Goal: Task Accomplishment & Management: Manage account settings

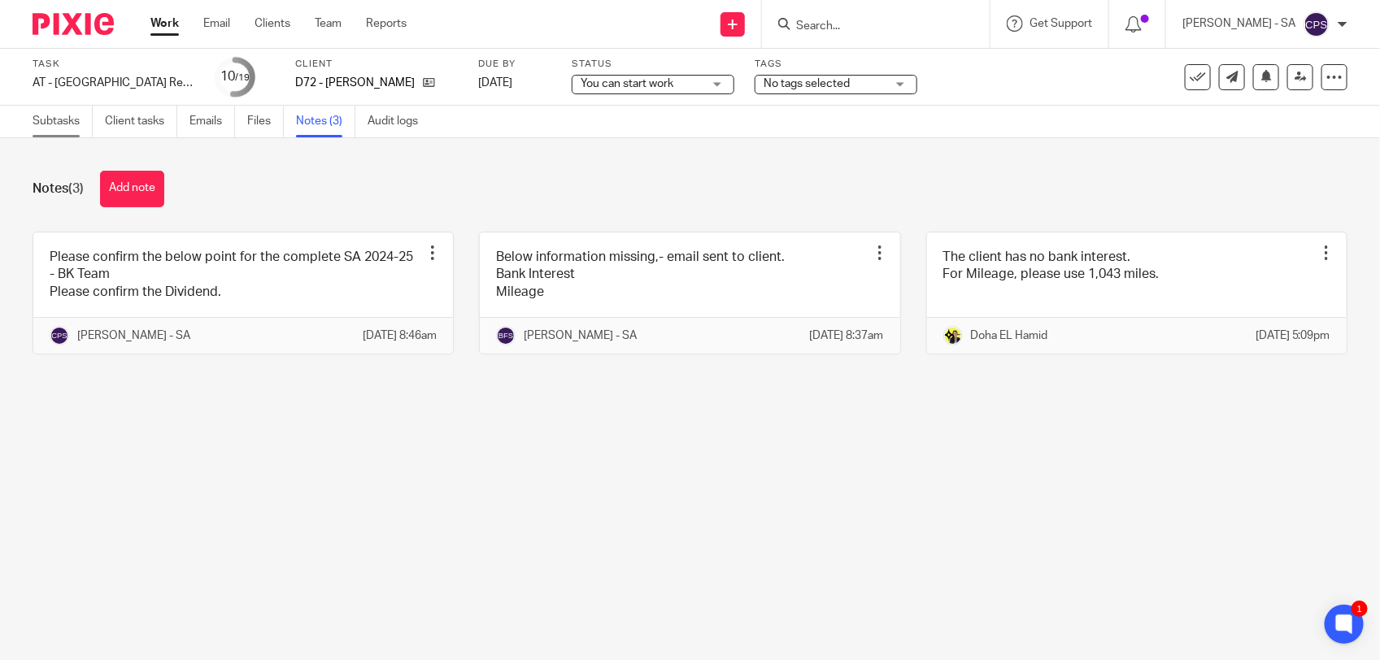
click at [54, 124] on link "Subtasks" at bounding box center [63, 122] width 60 height 32
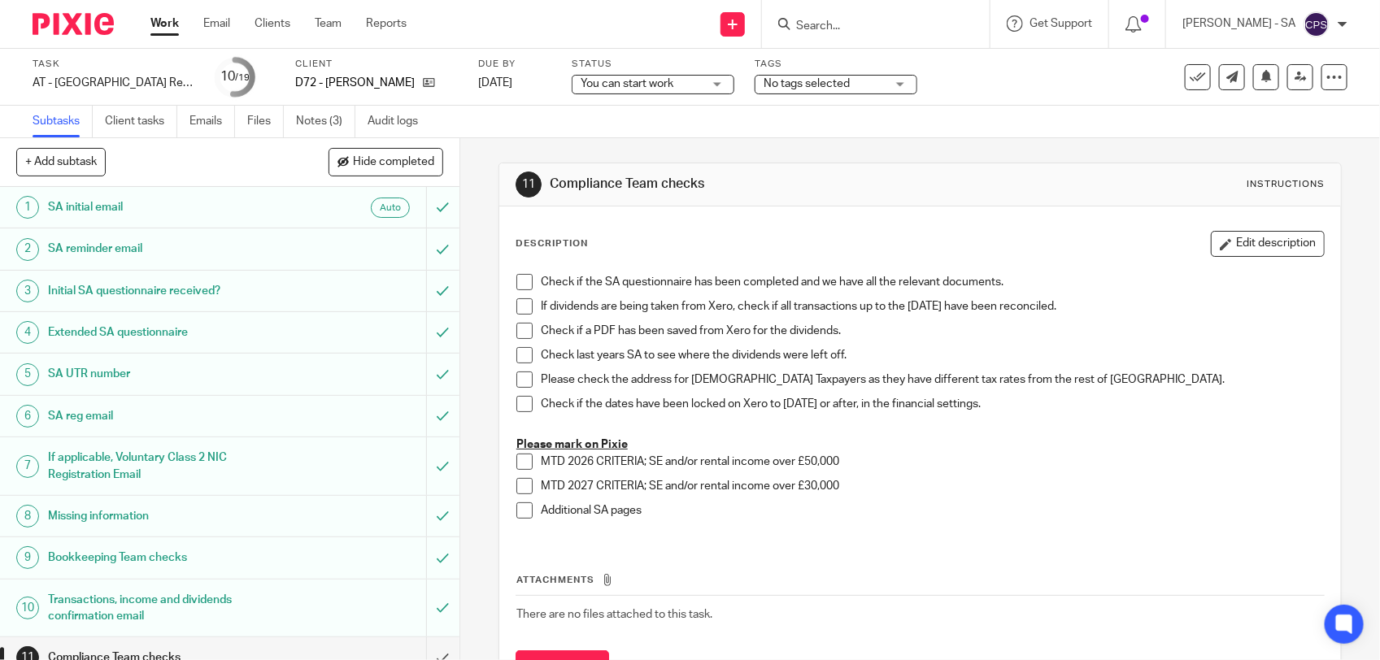
scroll to position [305, 0]
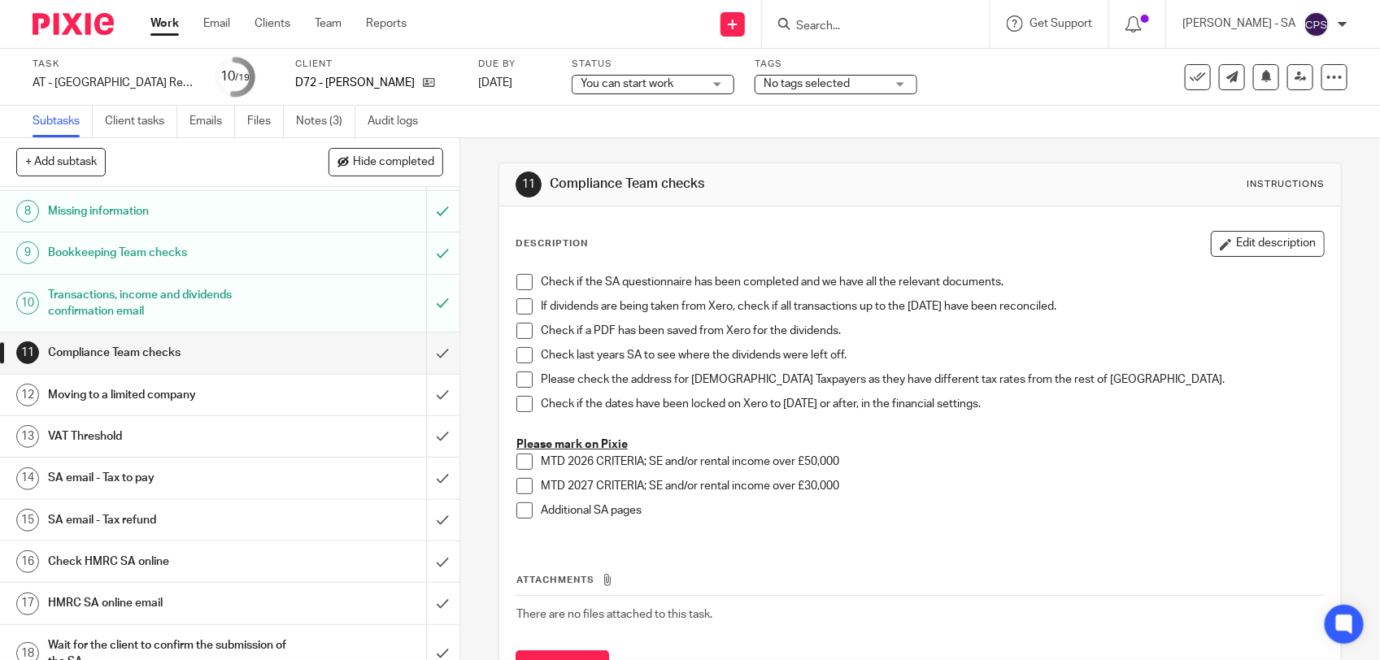
click at [152, 478] on h1 "SA email - Tax to pay" at bounding box center [168, 478] width 241 height 24
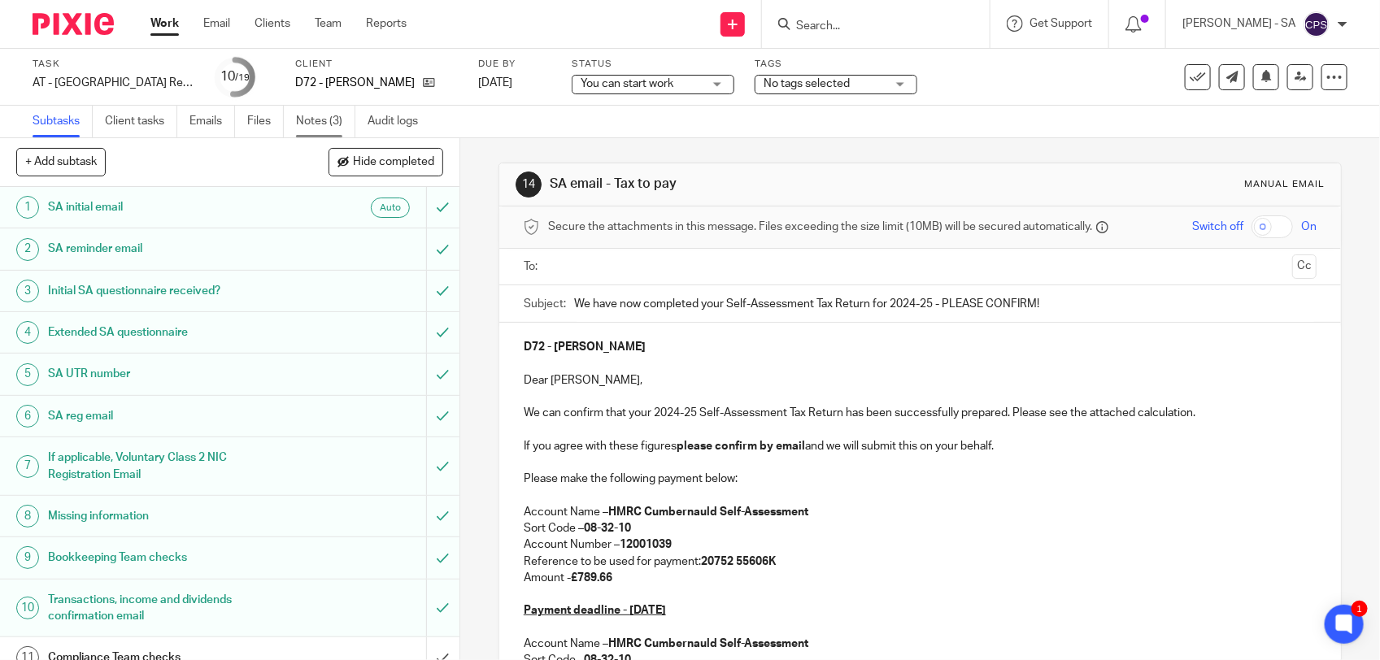
click at [319, 119] on link "Notes (3)" at bounding box center [325, 122] width 59 height 32
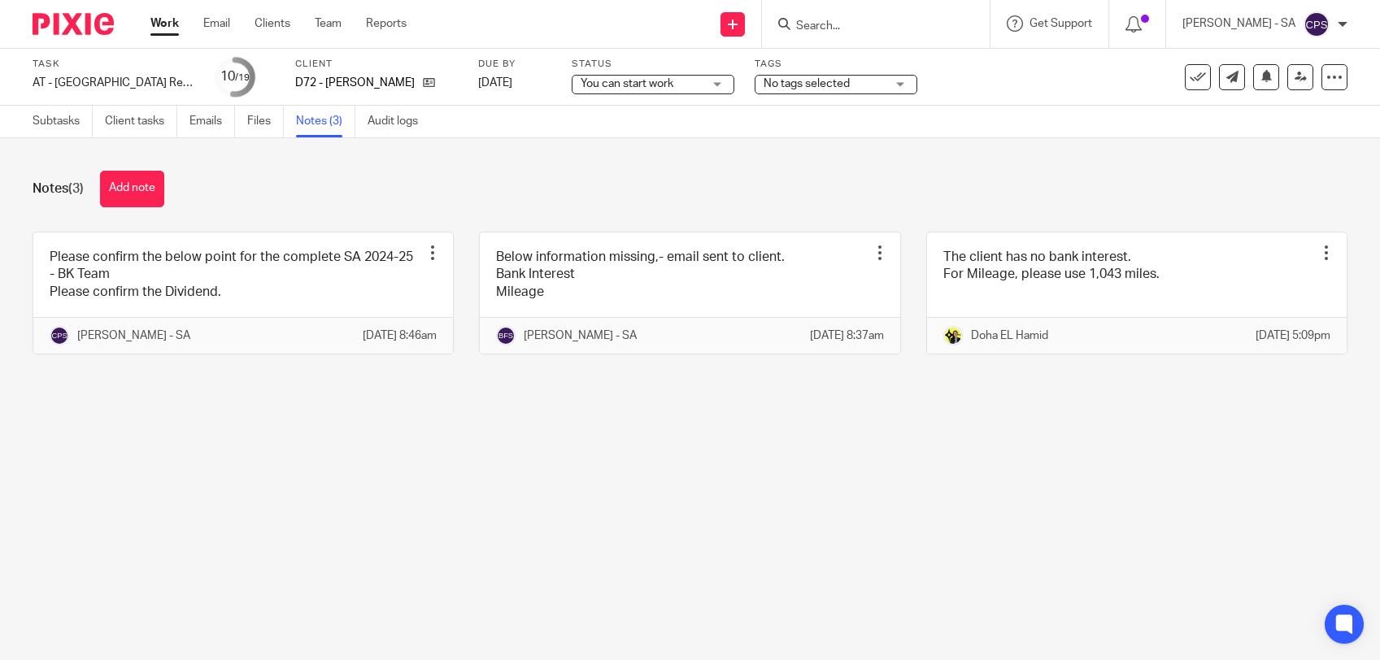
click at [130, 187] on button "Add note" at bounding box center [132, 189] width 64 height 37
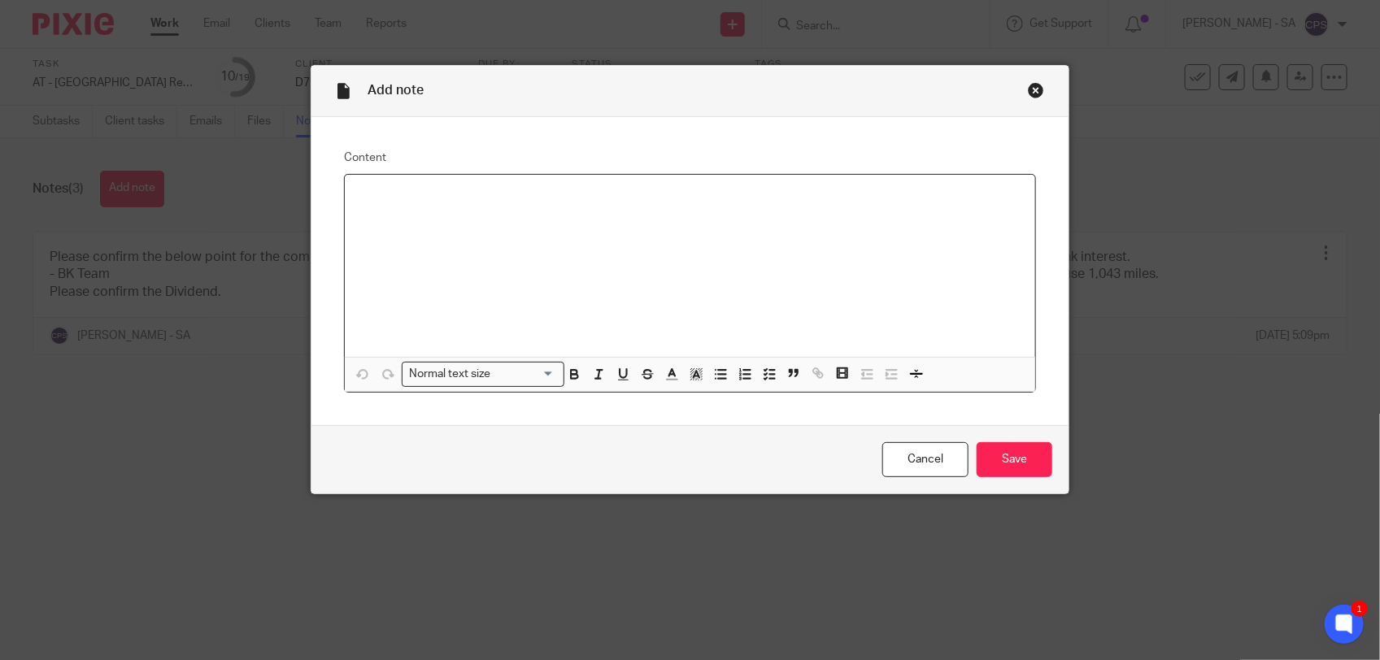
paste div
click at [403, 199] on p "Please check SA and send to the client." at bounding box center [690, 196] width 664 height 16
drag, startPoint x: 350, startPoint y: 197, endPoint x: 575, endPoint y: 200, distance: 225.2
click at [575, 200] on p "Please review SA and send to the client." at bounding box center [690, 196] width 664 height 16
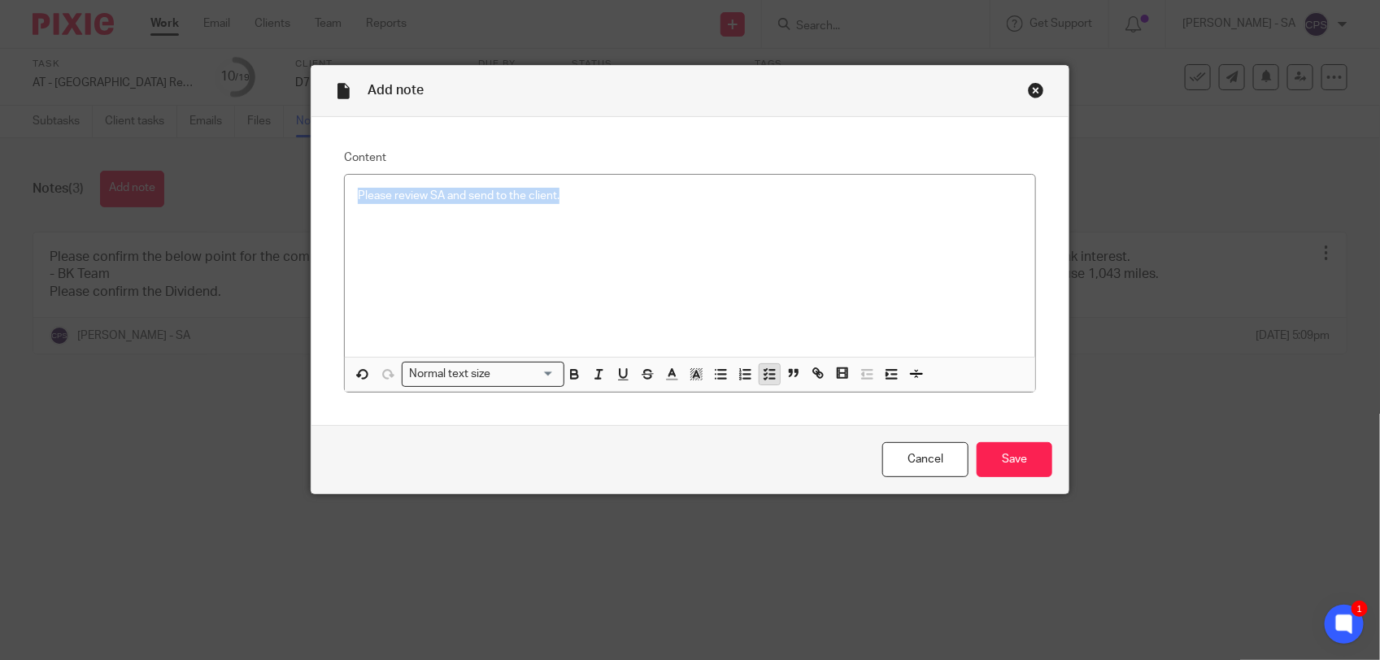
click at [764, 373] on polyline "button" at bounding box center [765, 374] width 2 height 2
click at [403, 233] on div "Please review SA and send to the client." at bounding box center [690, 266] width 690 height 182
click at [762, 370] on icon "button" at bounding box center [769, 374] width 15 height 15
click at [527, 237] on p "Also, please find below point: -" at bounding box center [690, 236] width 664 height 16
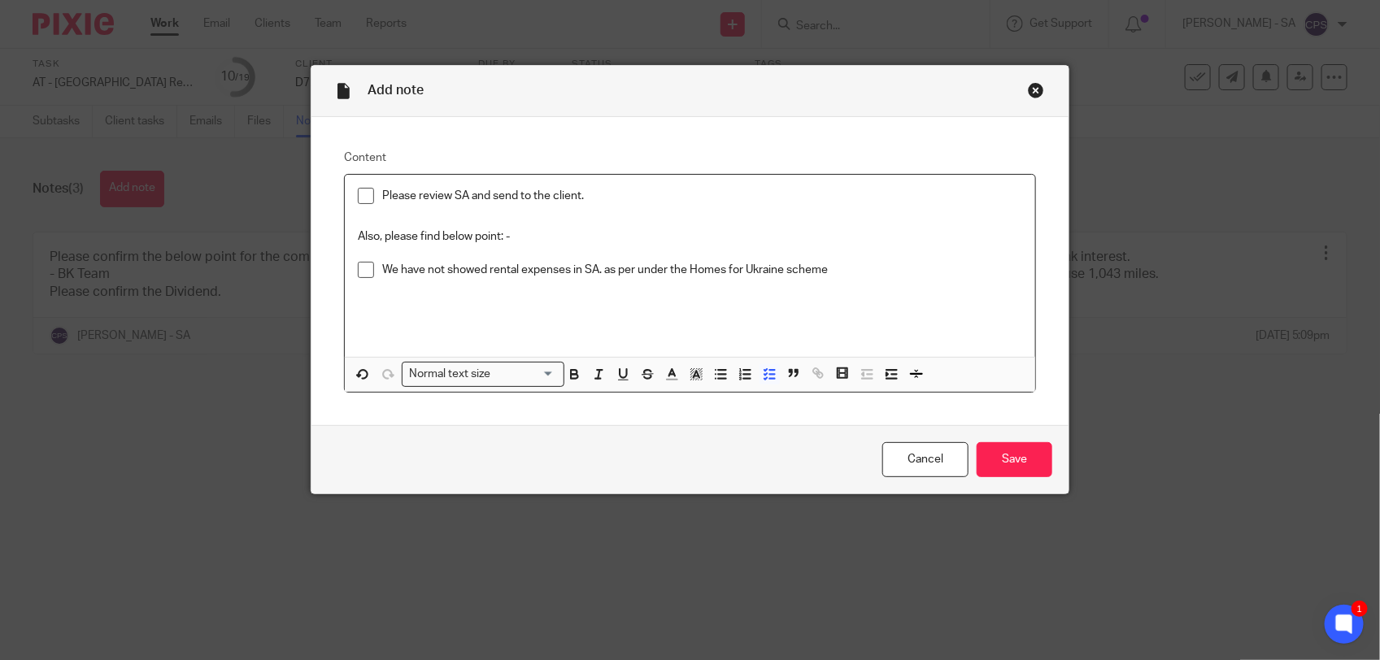
click at [634, 267] on p "We have not showed rental expenses in SA. as per under the Homes for Ukraine sc…" at bounding box center [702, 270] width 640 height 16
click at [831, 267] on p "We have not showed rental expenses in SA. as per "under the Homes for Ukraine s…" at bounding box center [702, 270] width 640 height 16
click at [595, 269] on p "We have not showed rental expenses in SA. as per "under the Homes for Ukraine s…" at bounding box center [702, 270] width 640 height 16
click at [884, 270] on p "We have not showed rental expenses in SA. because as per "under the Homes for U…" at bounding box center [702, 270] width 640 height 16
click at [650, 273] on p "We have not showed rental expenses in SA. because as per "under the Homes for U…" at bounding box center [702, 278] width 640 height 33
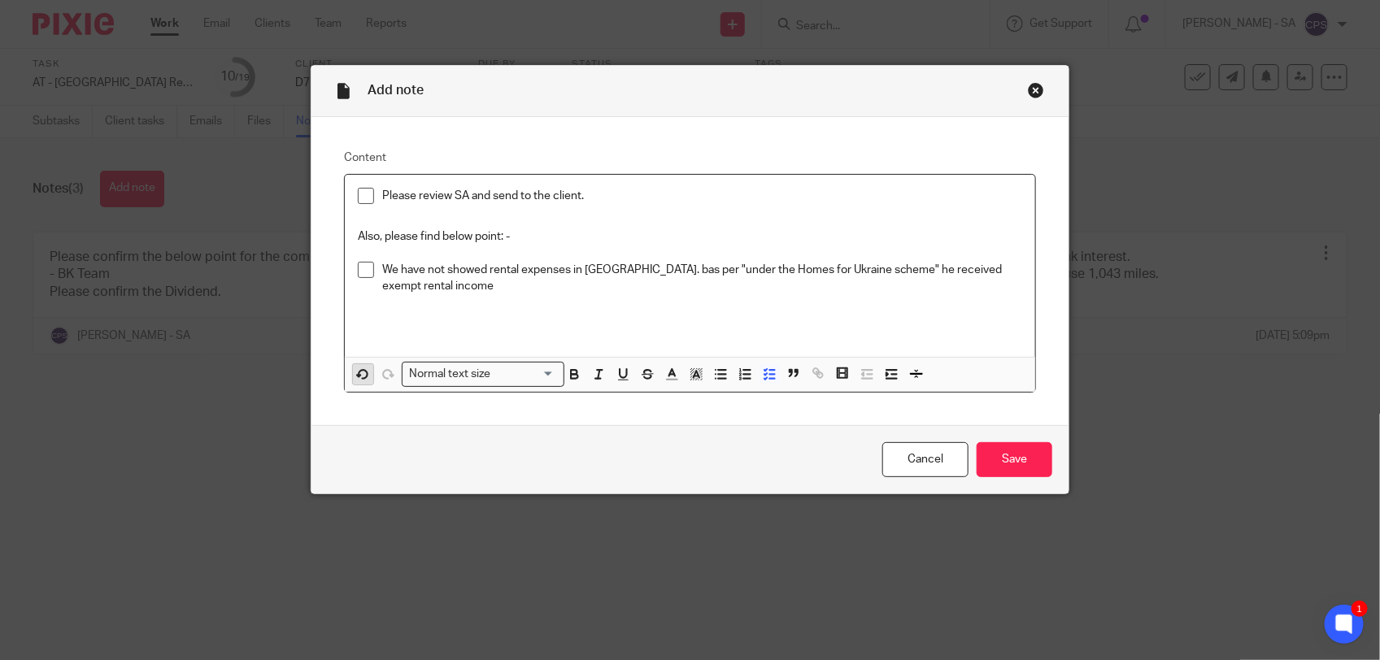
click at [358, 370] on icon "button" at bounding box center [362, 374] width 8 height 8
click at [432, 293] on p "We have not showed rental expenses in SA. because as per "under the Homes for U…" at bounding box center [702, 278] width 640 height 33
click at [603, 285] on p "We have not showed rental expenses in SA. because as per "under the Homes for U…" at bounding box center [702, 278] width 640 height 33
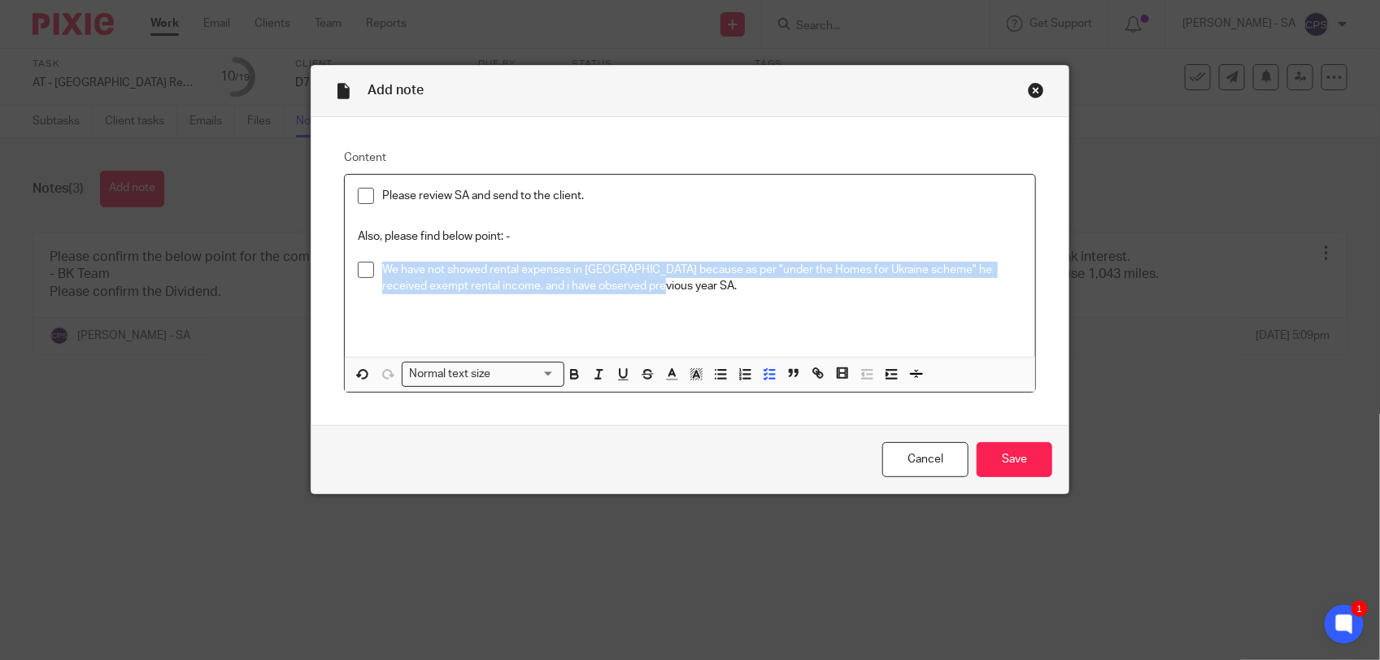
drag, startPoint x: 376, startPoint y: 270, endPoint x: 630, endPoint y: 290, distance: 254.4
click at [630, 290] on p "We have not showed rental expenses in SA. because as per "under the Homes for U…" at bounding box center [702, 278] width 640 height 33
copy p "We have not showed rental expenses in SA. because as per "under the Homes for U…"
click at [382, 271] on p "We have not showed rental expenses in SA. because as per "under the Homes for U…" at bounding box center [702, 278] width 640 height 33
drag, startPoint x: 375, startPoint y: 267, endPoint x: 616, endPoint y: 289, distance: 242.5
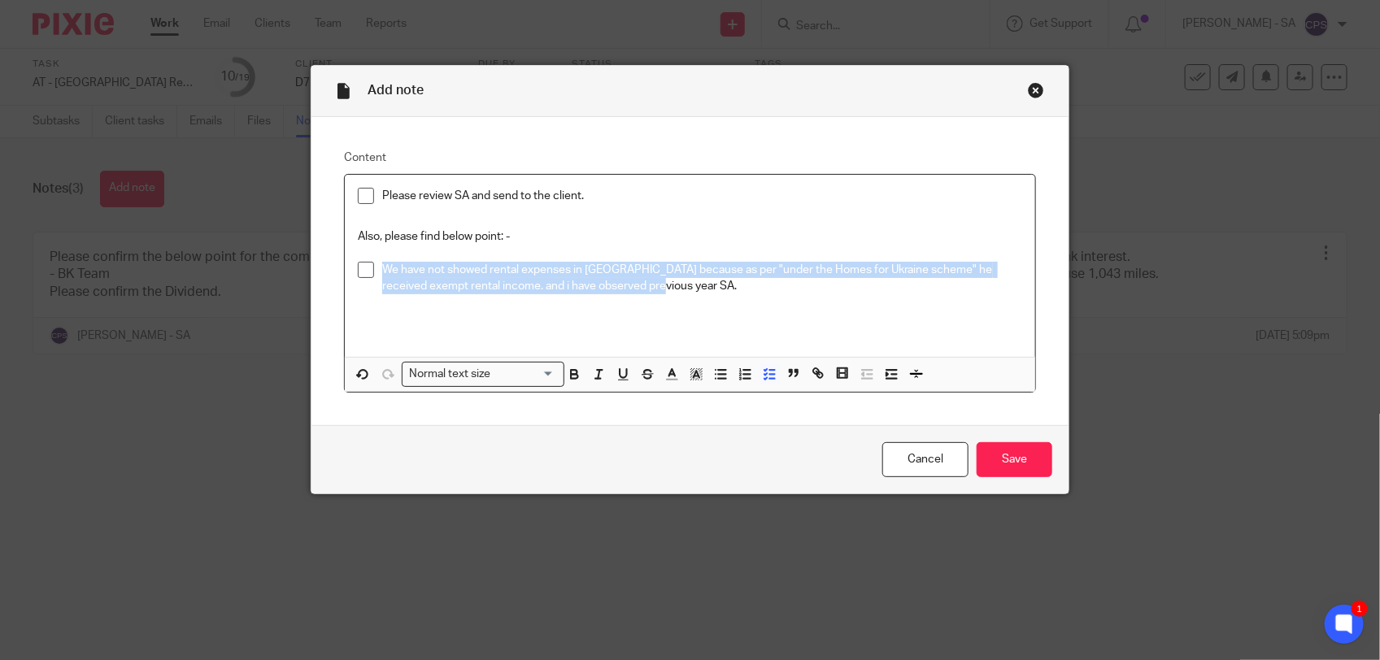
click at [616, 289] on p "We have not showed rental expenses in SA. because as per "under the Homes for U…" at bounding box center [702, 278] width 640 height 33
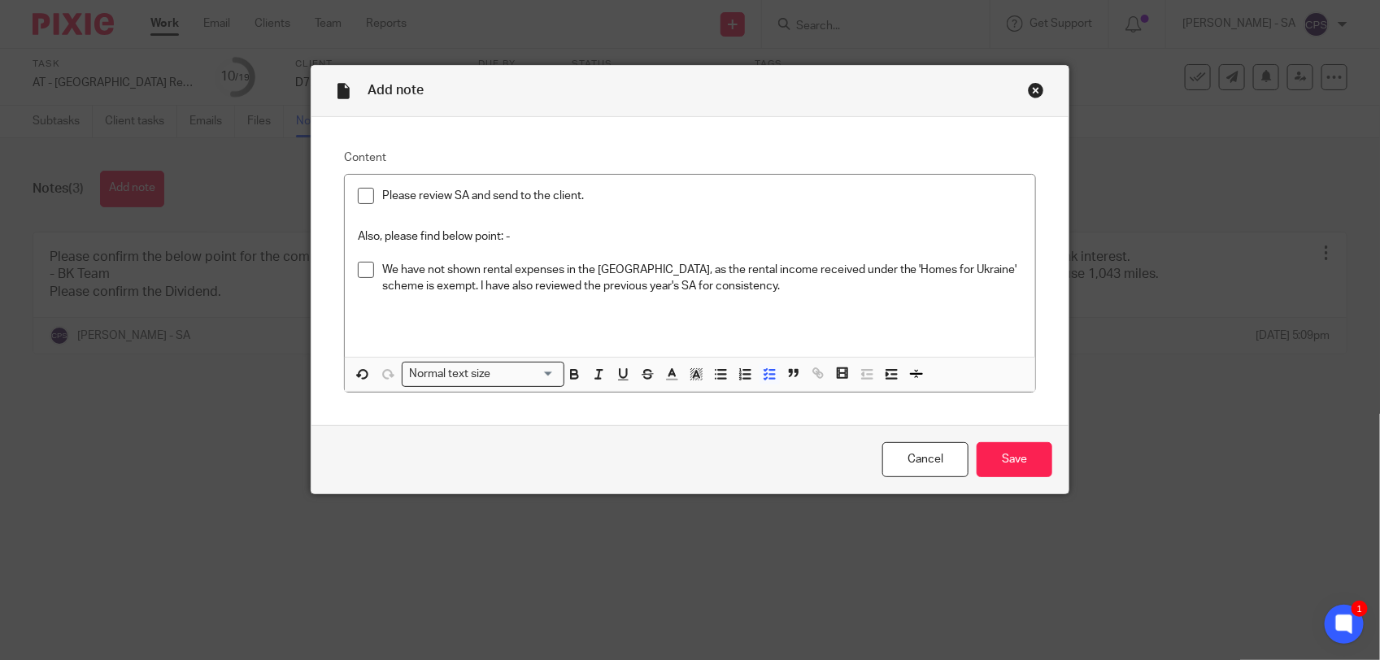
click at [635, 285] on p "We have not shown rental expenses in the SA, as the rental income received unde…" at bounding box center [702, 278] width 640 height 33
click at [711, 291] on p "We have not shown rental expenses in the SA, as the rental income received unde…" at bounding box center [702, 278] width 640 height 33
click at [637, 287] on p "We have not shown rental expenses in the SA, as the rental income received unde…" at bounding box center [702, 278] width 640 height 33
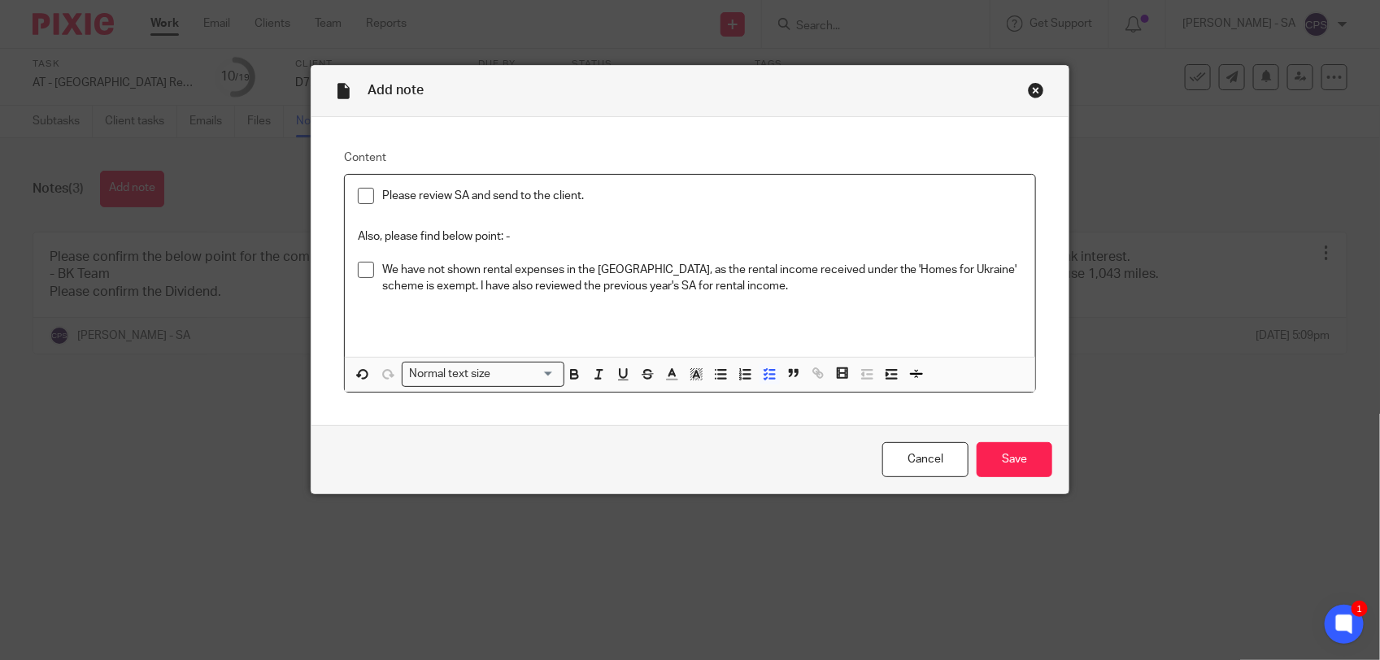
click at [701, 291] on p "We have not shown rental expenses in the SA, as the rental income received unde…" at bounding box center [702, 278] width 640 height 33
click at [1001, 460] on input "Save" at bounding box center [1014, 459] width 76 height 35
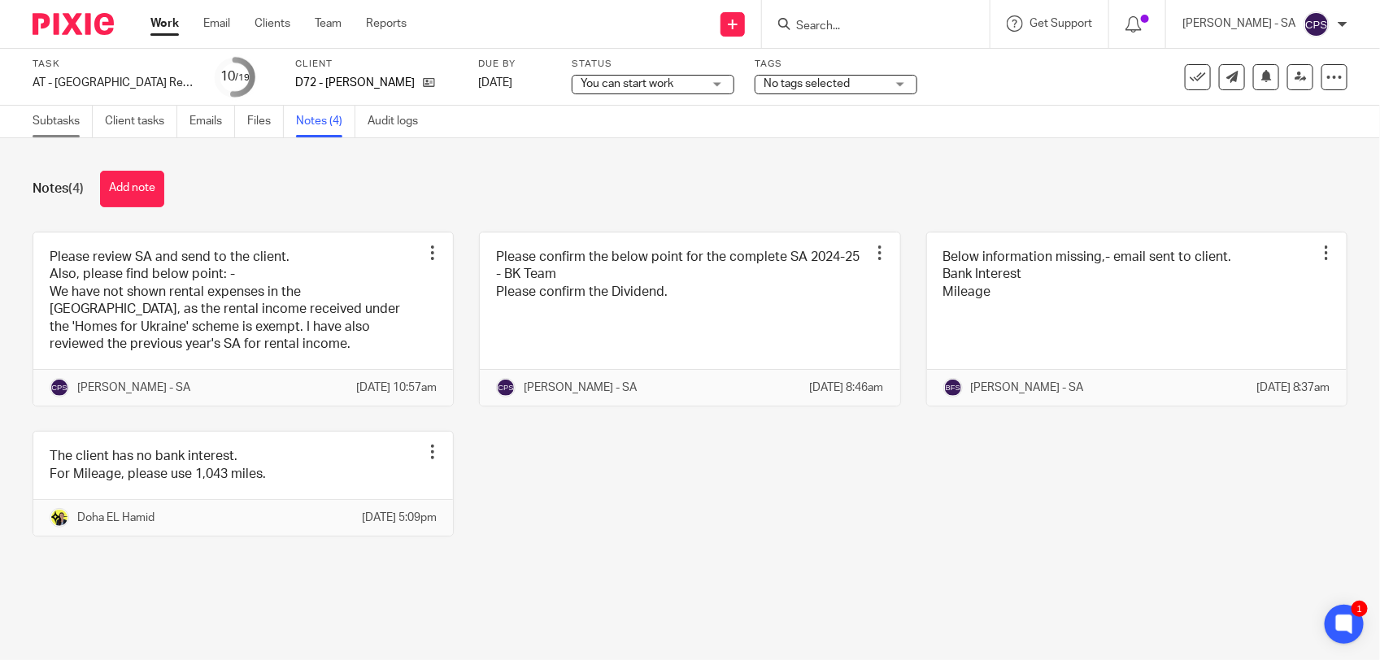
click at [39, 122] on link "Subtasks" at bounding box center [63, 122] width 60 height 32
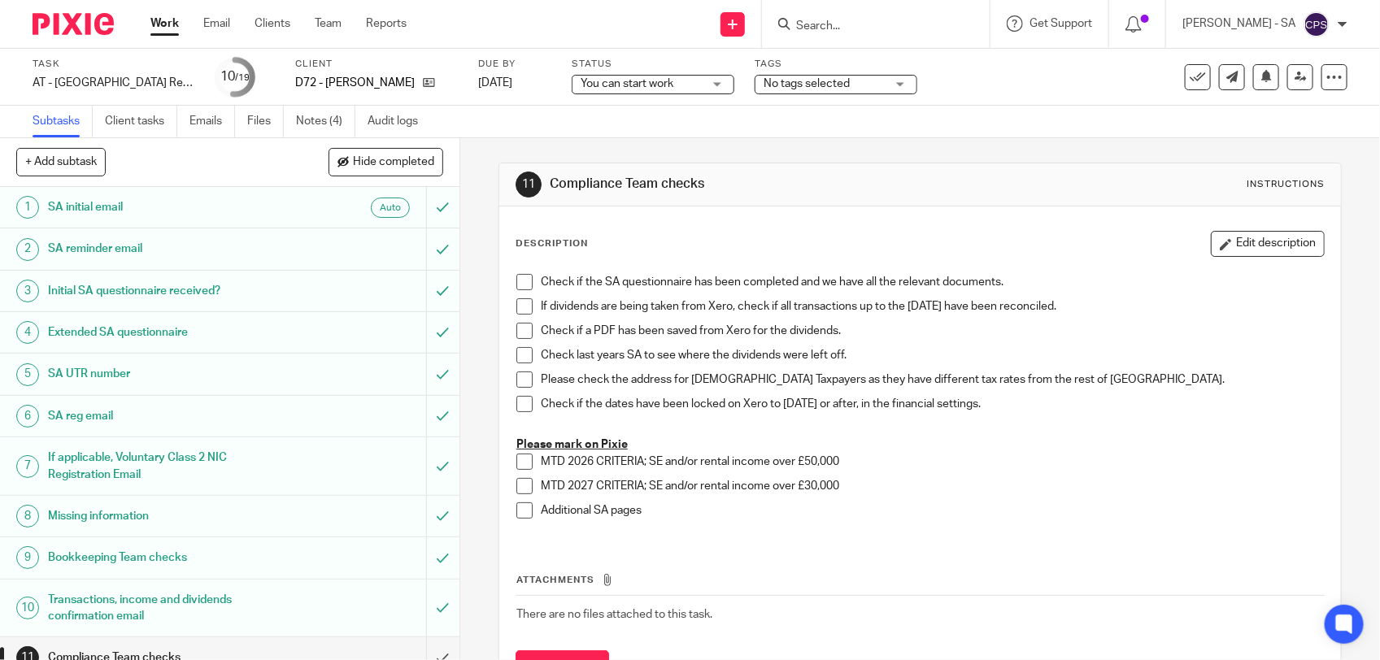
scroll to position [374, 0]
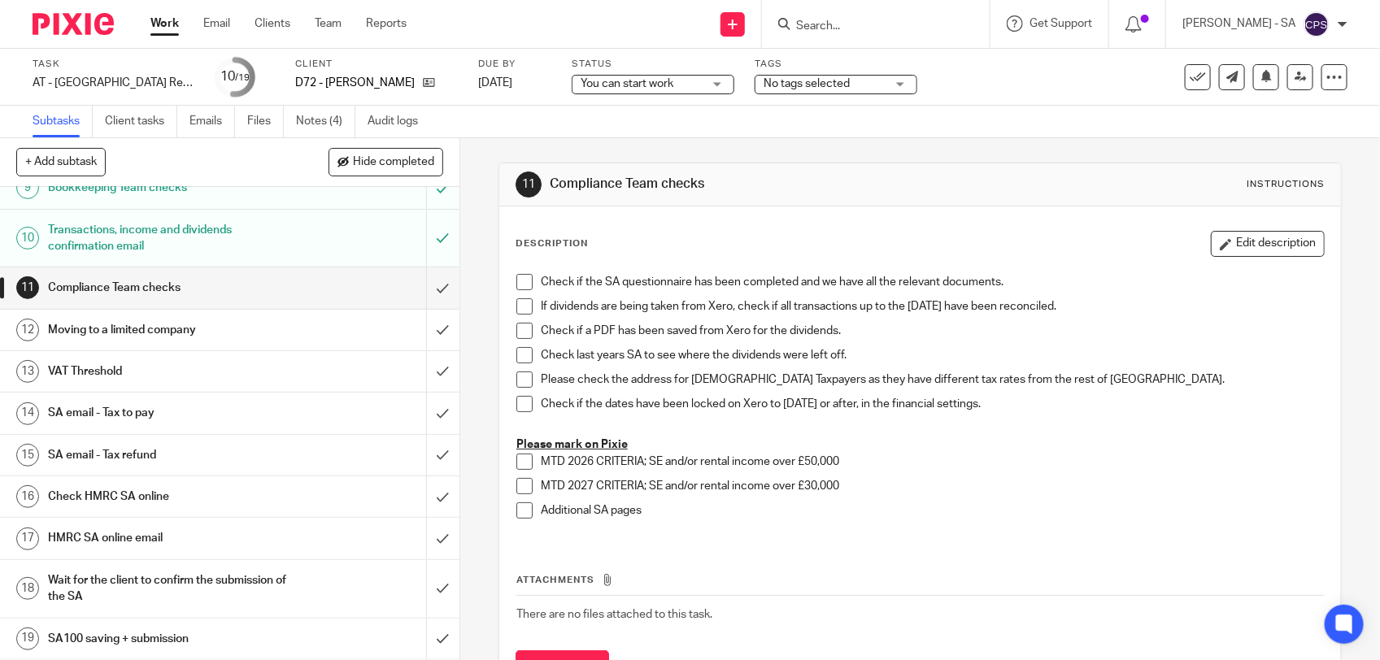
click at [192, 407] on h1 "SA email - Tax to pay" at bounding box center [168, 413] width 241 height 24
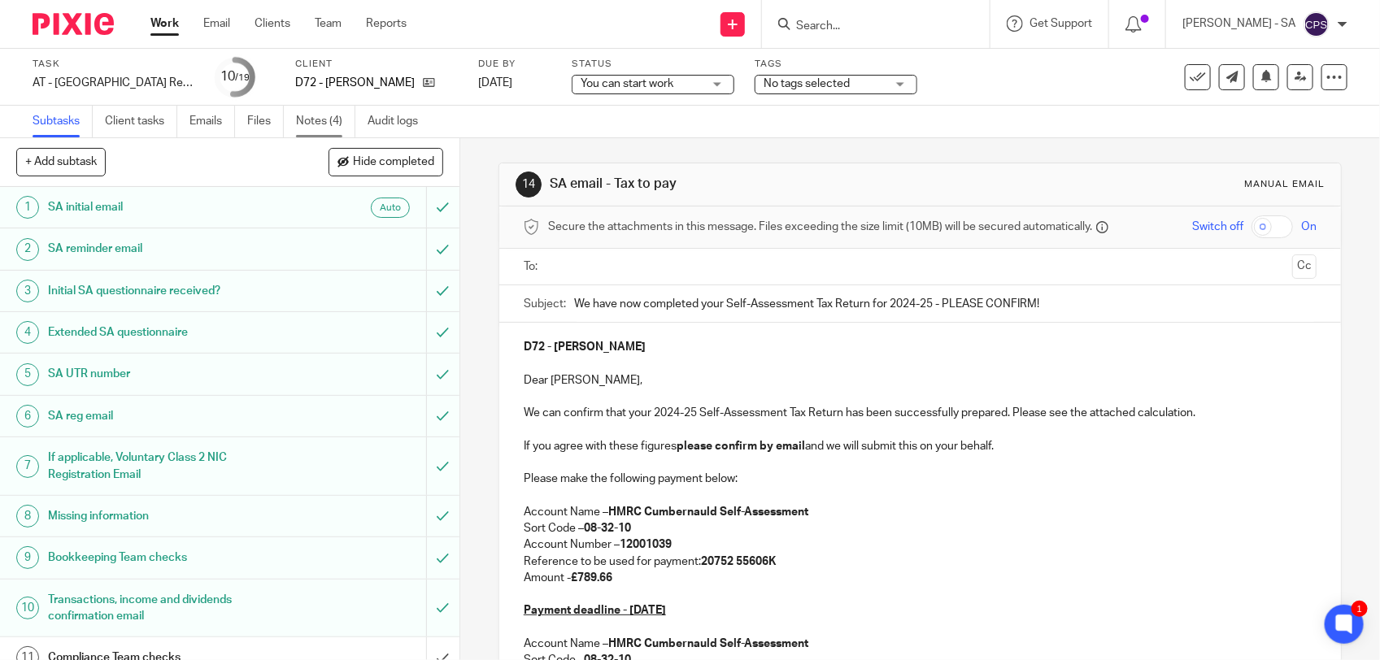
click at [329, 119] on link "Notes (4)" at bounding box center [325, 122] width 59 height 32
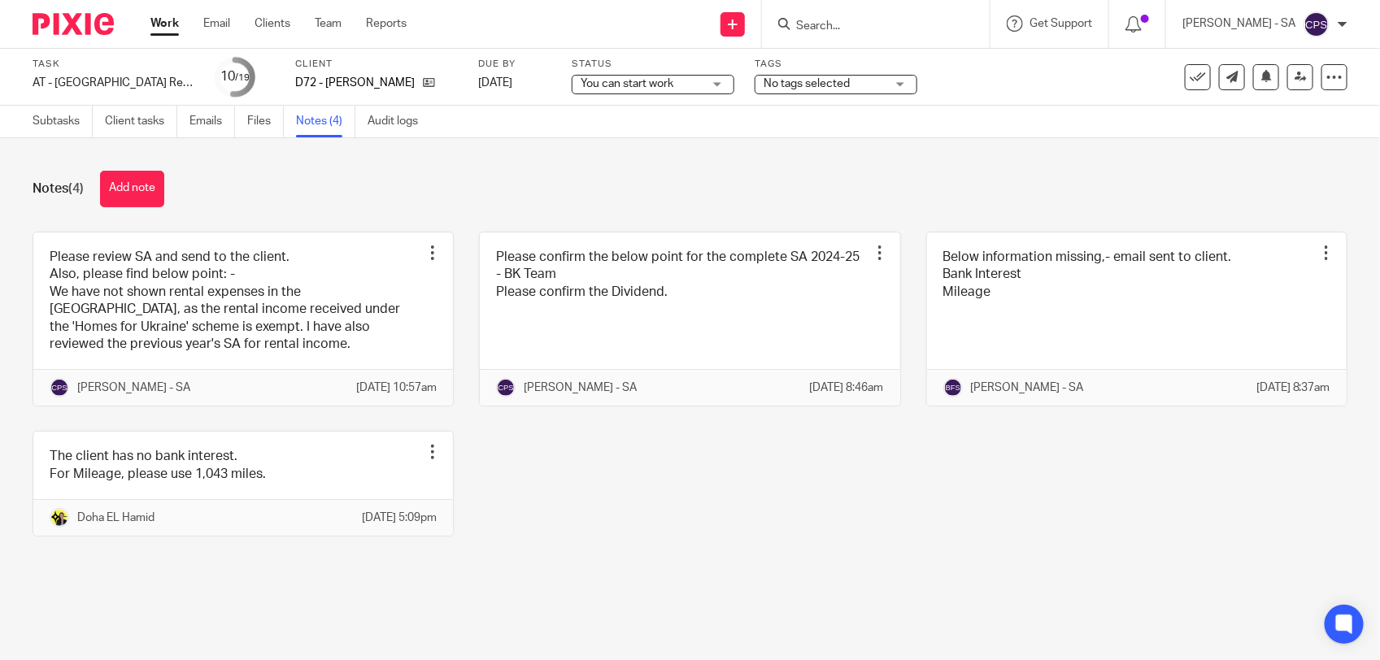
click at [646, 78] on span "You can start work" at bounding box center [626, 83] width 93 height 11
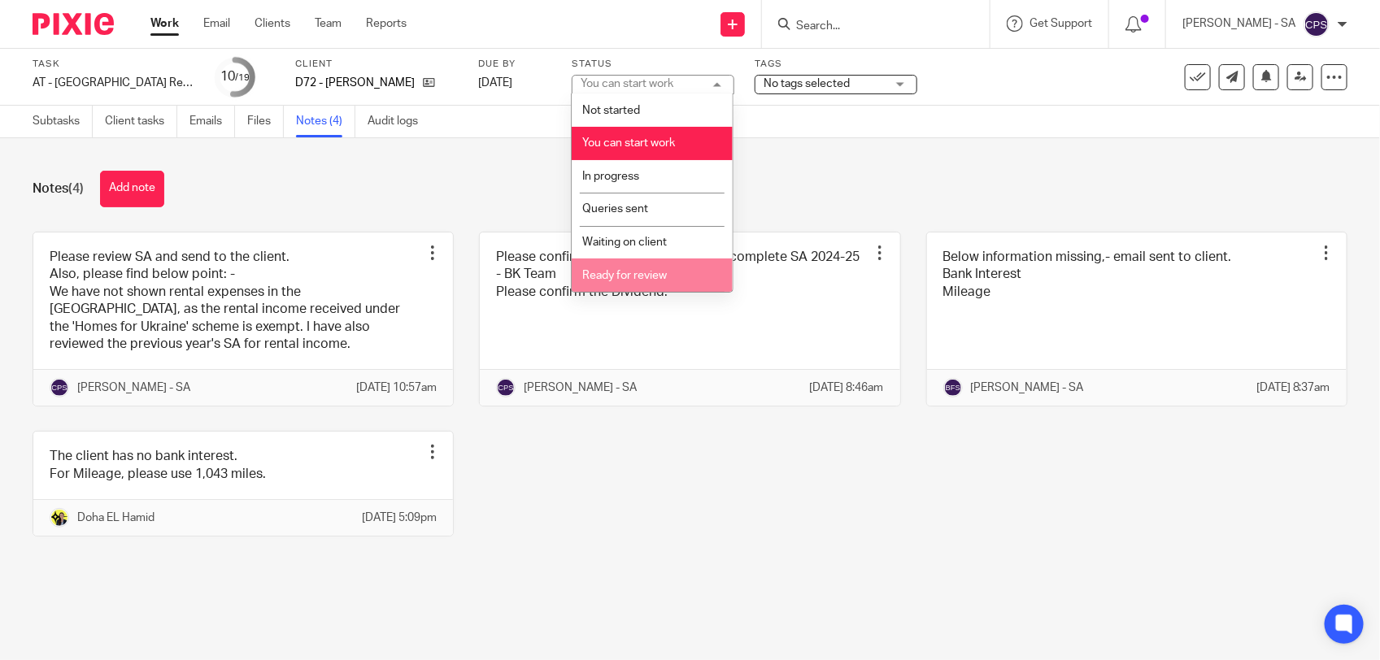
click at [623, 263] on li "Ready for review" at bounding box center [651, 275] width 161 height 33
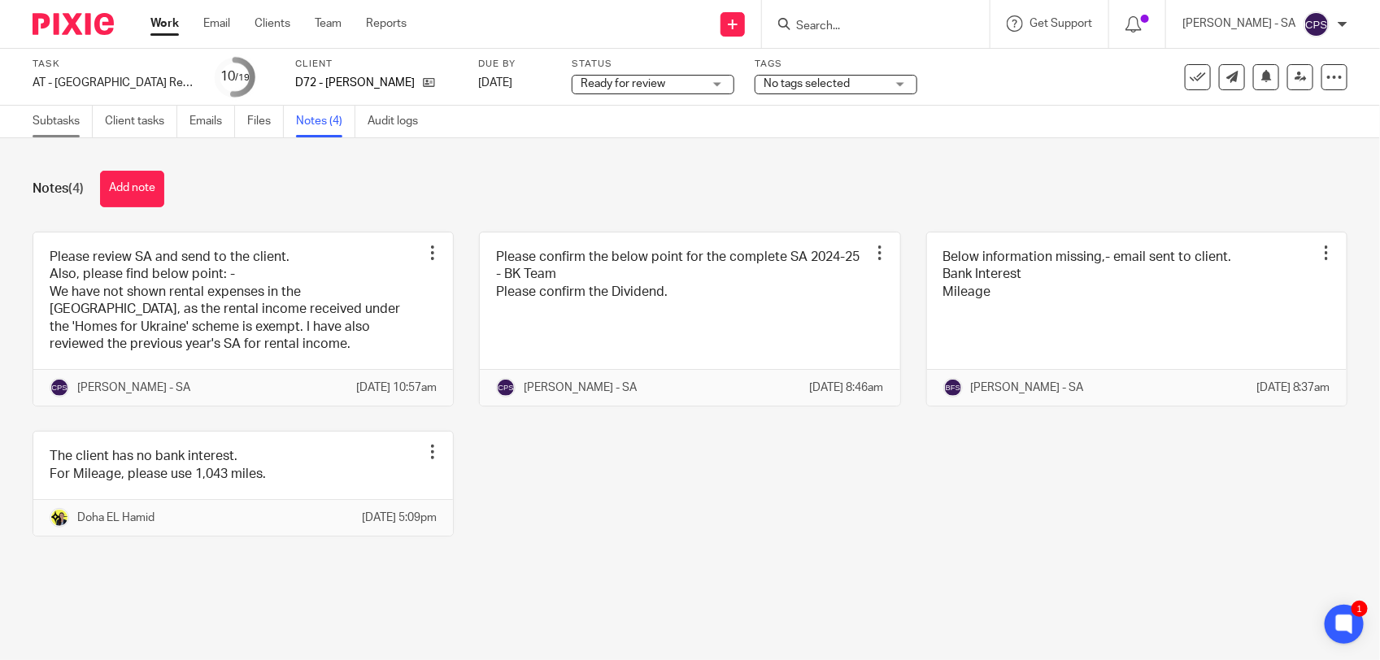
click at [59, 124] on link "Subtasks" at bounding box center [63, 122] width 60 height 32
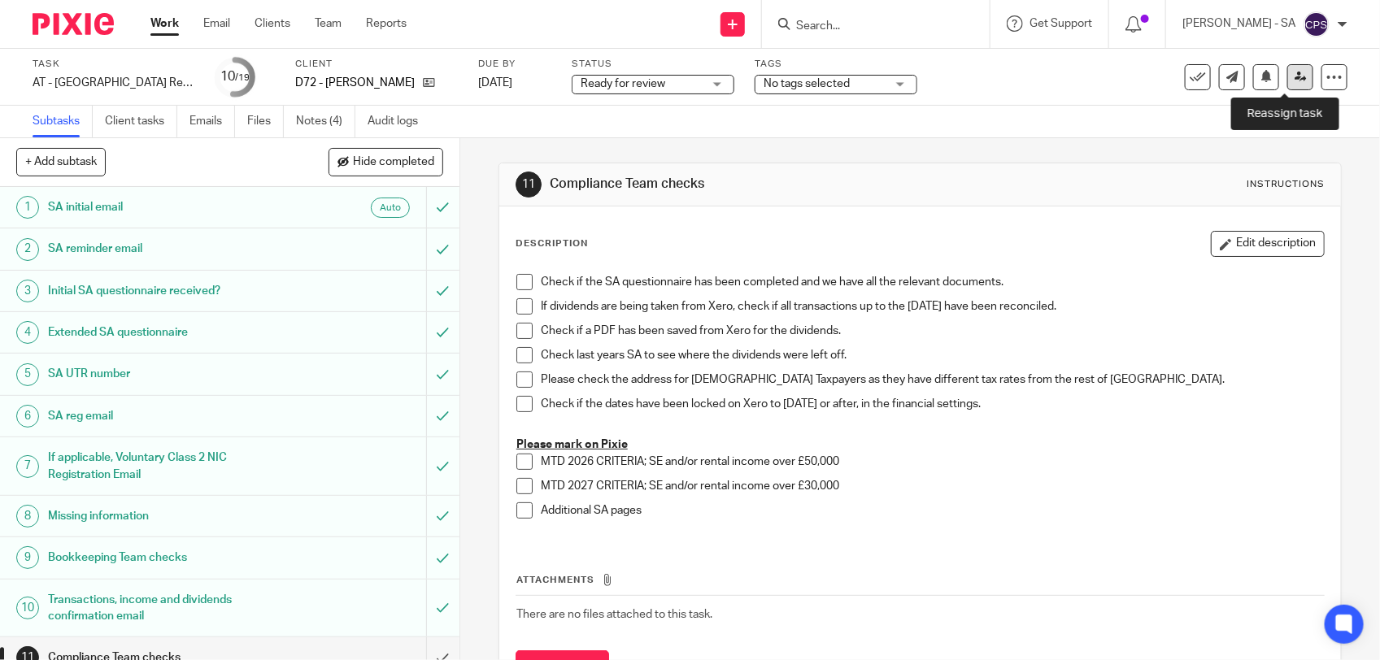
click at [1294, 80] on icon at bounding box center [1300, 77] width 12 height 12
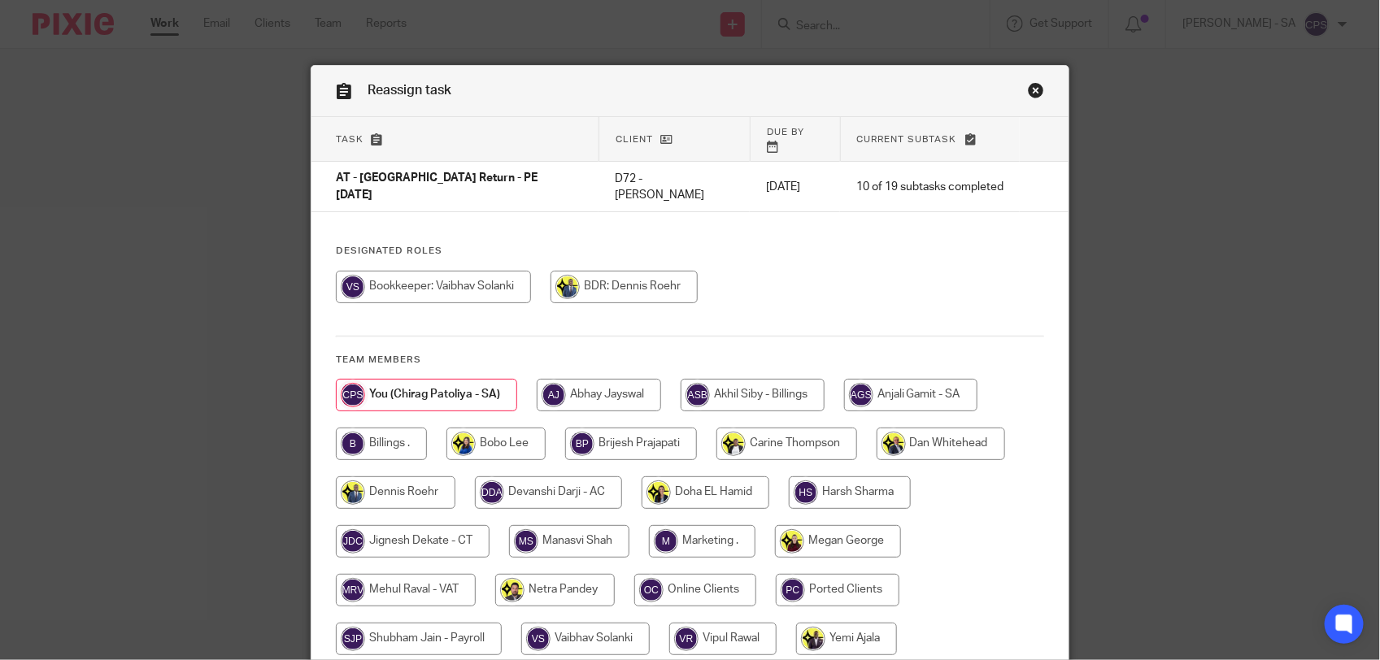
scroll to position [122, 0]
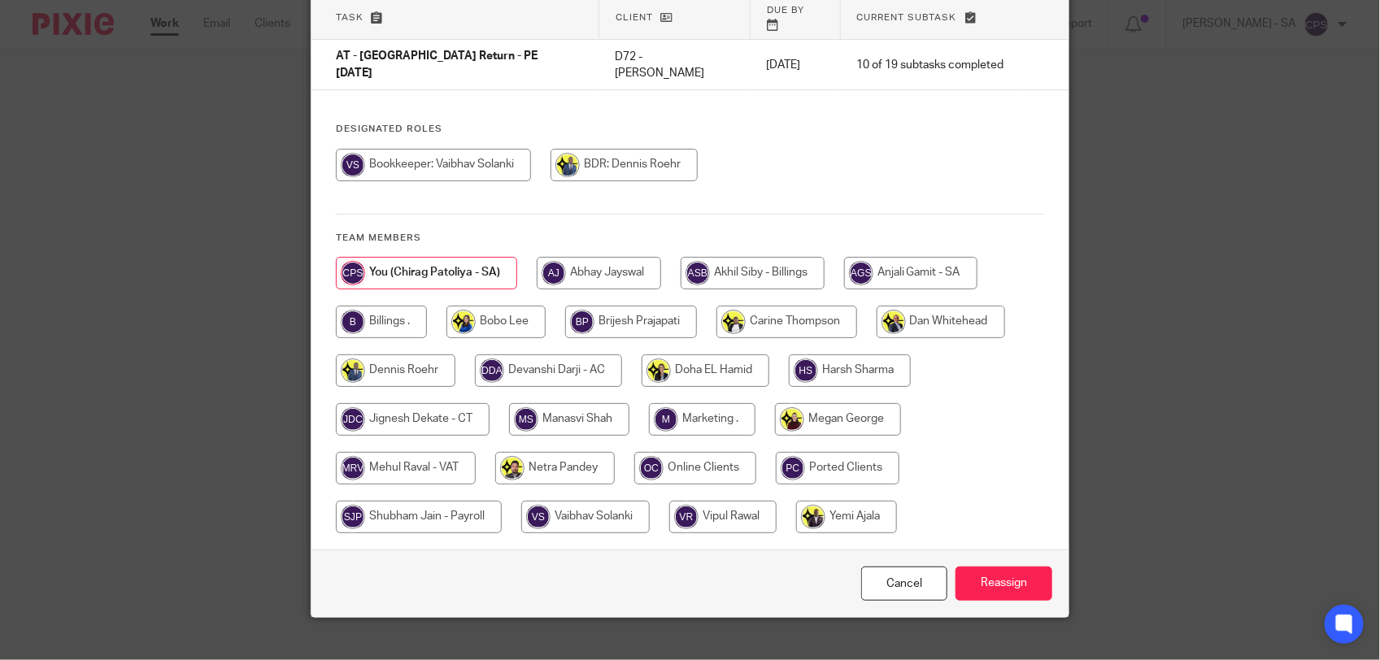
click at [527, 452] on input "radio" at bounding box center [554, 468] width 119 height 33
radio input "true"
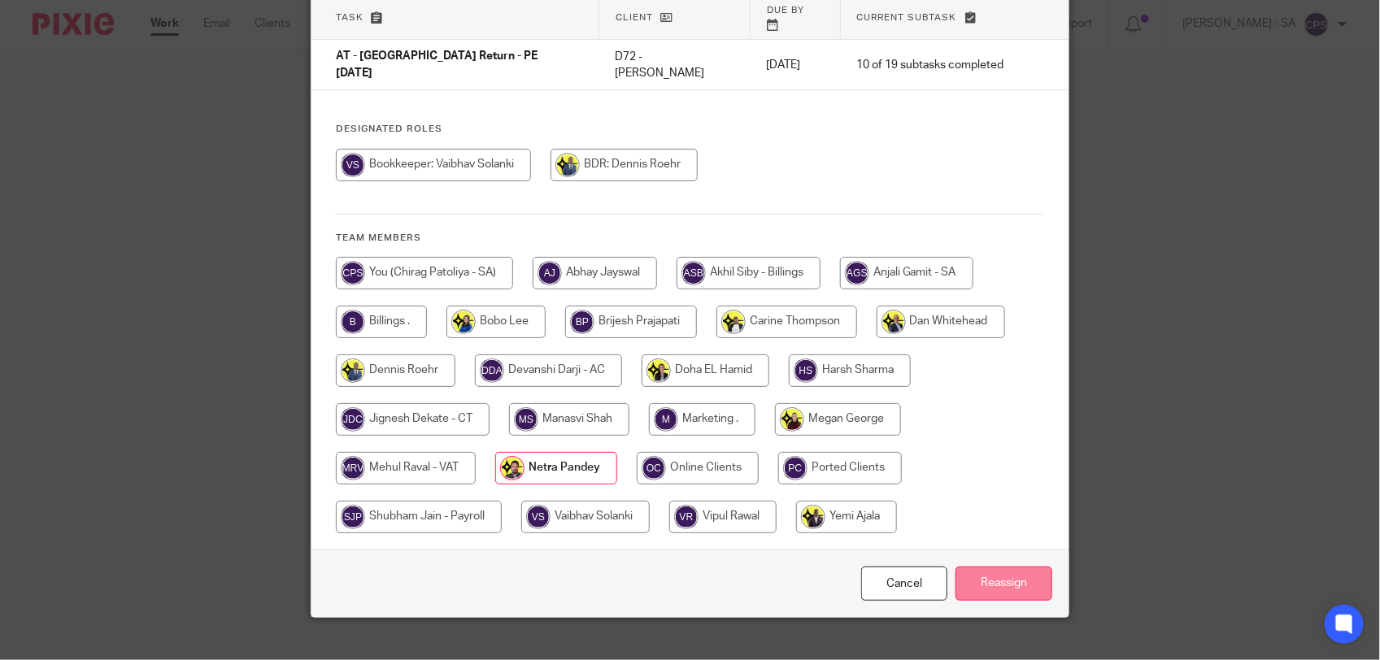
click at [984, 567] on input "Reassign" at bounding box center [1003, 584] width 97 height 35
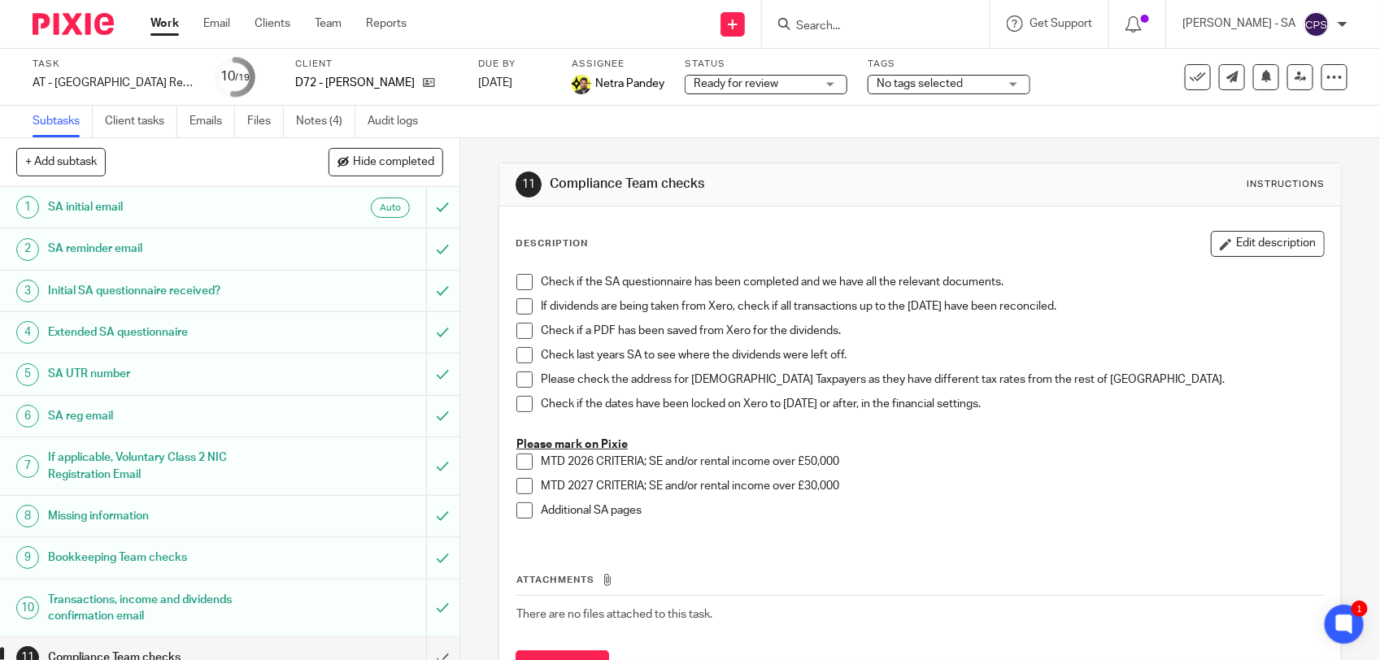
click at [818, 25] on input "Search" at bounding box center [867, 27] width 146 height 15
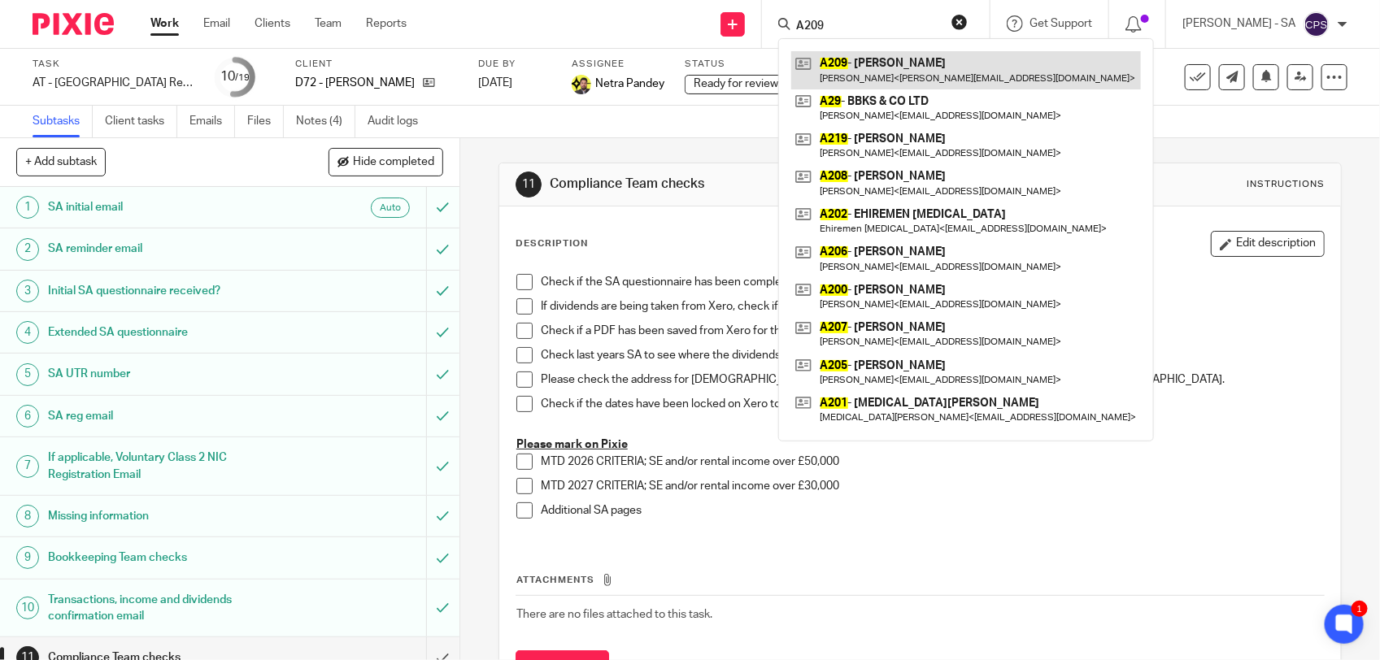
type input "A209"
click at [860, 61] on link at bounding box center [966, 69] width 350 height 37
